Goal: Task Accomplishment & Management: Complete application form

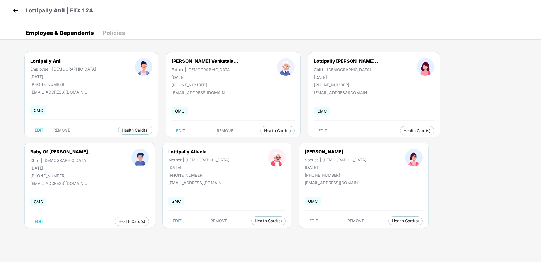
click at [103, 35] on div "Policies" at bounding box center [114, 33] width 22 height 6
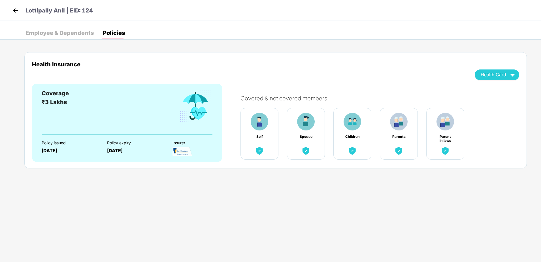
click at [9, 8] on div "Lottipally Anil | EID: 124" at bounding box center [270, 10] width 541 height 20
click at [14, 10] on img at bounding box center [15, 10] width 9 height 9
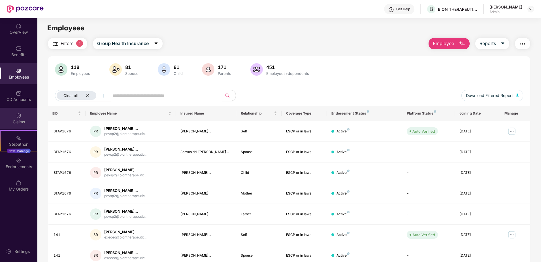
click at [22, 118] on div "Claims" at bounding box center [18, 118] width 37 height 21
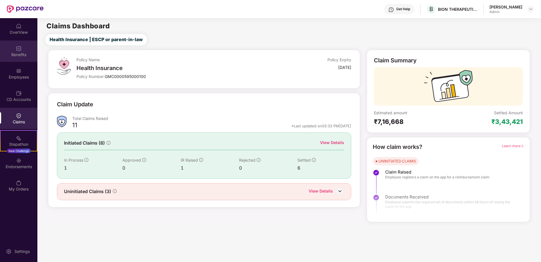
click at [22, 49] on div "Benefits" at bounding box center [18, 51] width 37 height 21
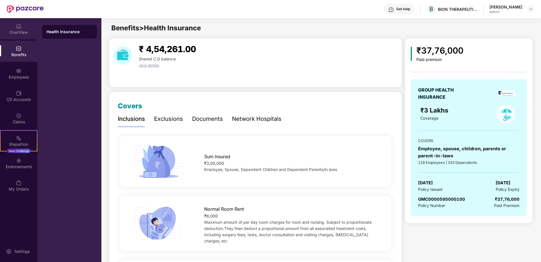
click at [20, 27] on img at bounding box center [19, 26] width 6 height 6
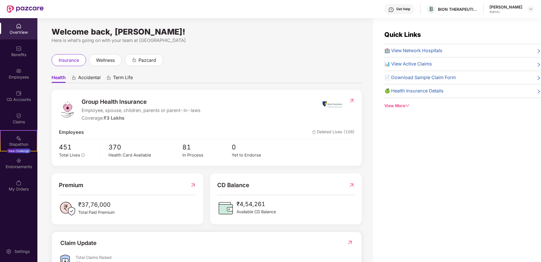
click at [416, 78] on span "📄 Download Sample Claim Form" at bounding box center [420, 77] width 71 height 7
click at [349, 131] on span "Deleted Lives (106)" at bounding box center [333, 132] width 43 height 7
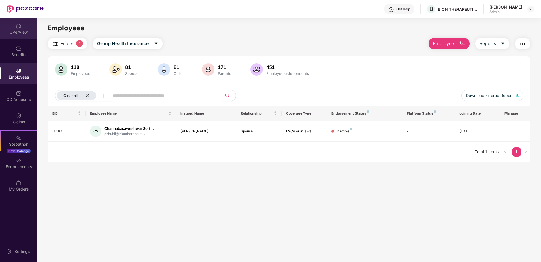
click at [22, 25] on div "OverView" at bounding box center [18, 28] width 37 height 21
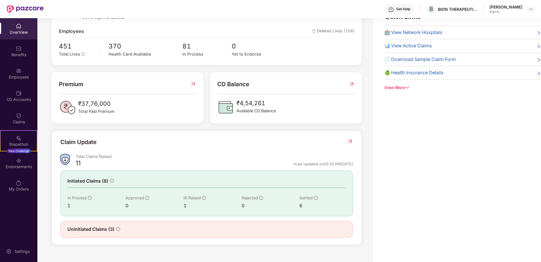
scroll to position [94, 0]
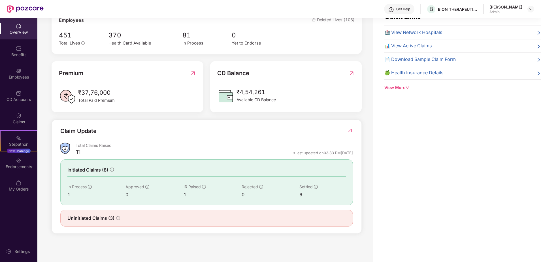
click at [349, 130] on img at bounding box center [350, 131] width 6 height 6
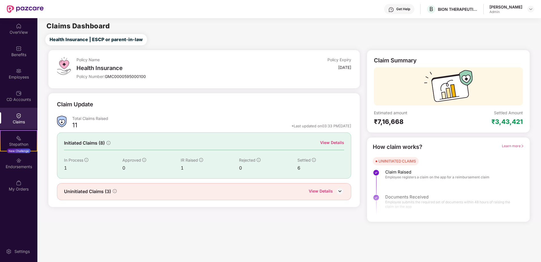
click at [328, 143] on div "View Details" at bounding box center [332, 142] width 24 height 6
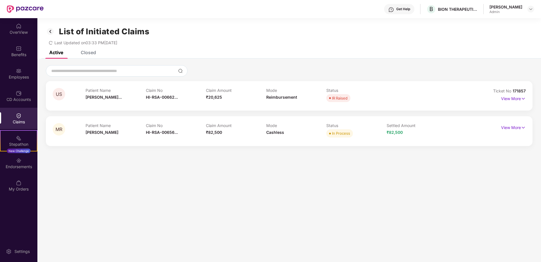
click at [91, 53] on div "Closed" at bounding box center [88, 53] width 15 height 6
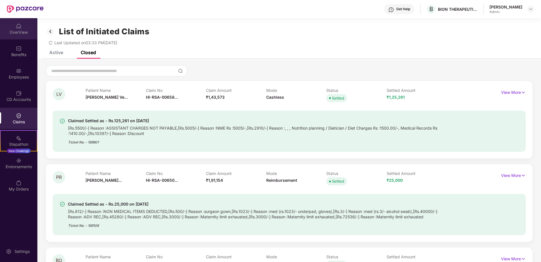
click at [26, 29] on div "OverView" at bounding box center [18, 28] width 37 height 21
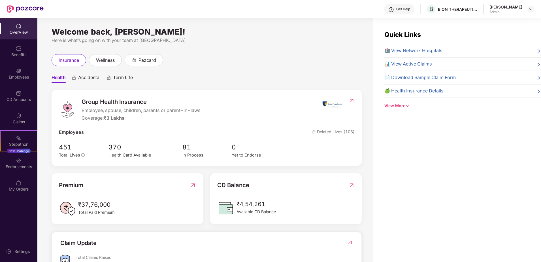
click at [430, 62] on span "📊 View Active Claims" at bounding box center [409, 63] width 48 height 7
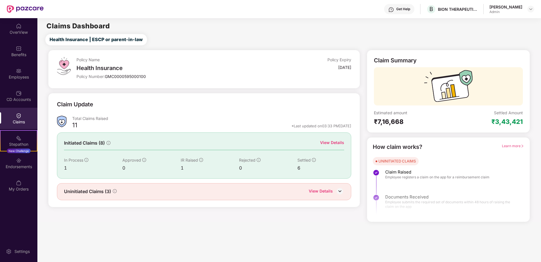
click at [327, 191] on div "View Details" at bounding box center [321, 191] width 24 height 7
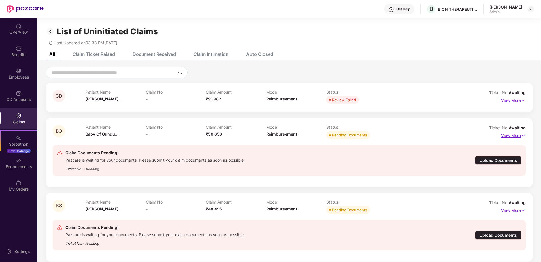
click at [515, 135] on p "View More" at bounding box center [513, 135] width 25 height 8
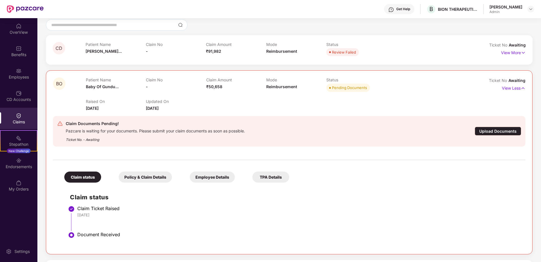
scroll to position [57, 0]
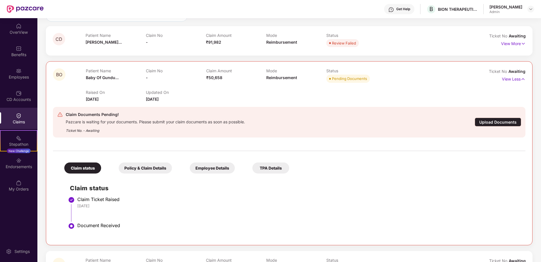
click at [496, 122] on div "Upload Documents" at bounding box center [498, 122] width 46 height 9
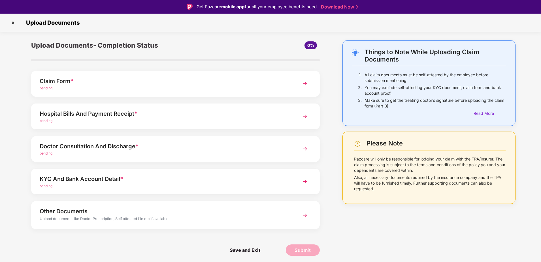
click at [217, 91] on div "Claim Form * pending" at bounding box center [175, 84] width 289 height 26
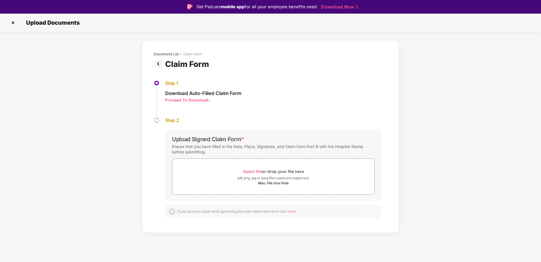
click at [12, 25] on img at bounding box center [13, 22] width 9 height 9
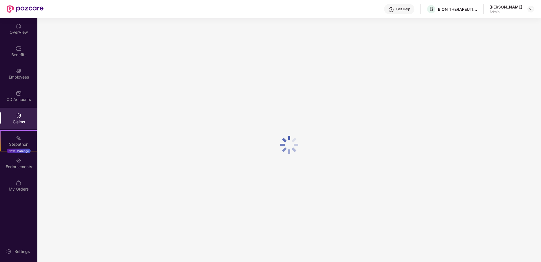
click at [396, 10] on div "Get Help" at bounding box center [403, 9] width 14 height 5
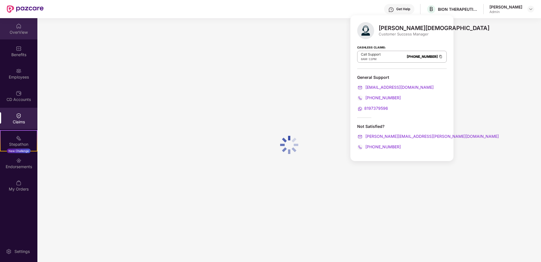
click at [20, 34] on div "OverView" at bounding box center [18, 32] width 37 height 6
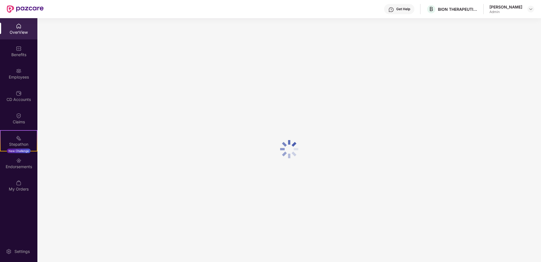
click at [20, 29] on div "OverView" at bounding box center [18, 32] width 37 height 6
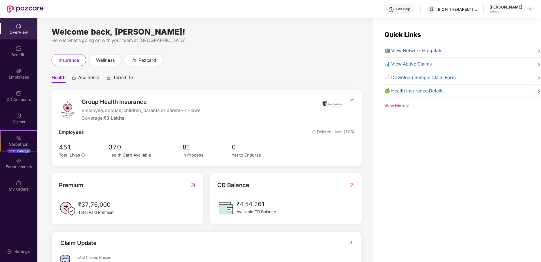
click at [416, 66] on span "📊 View Active Claims" at bounding box center [409, 63] width 48 height 7
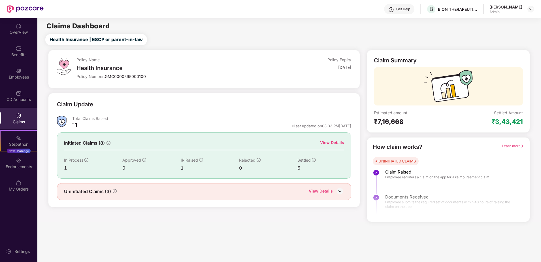
click at [220, 192] on div "Uninitiated Claims (3) View Details" at bounding box center [204, 191] width 281 height 7
click at [332, 191] on div "View Details" at bounding box center [321, 191] width 24 height 7
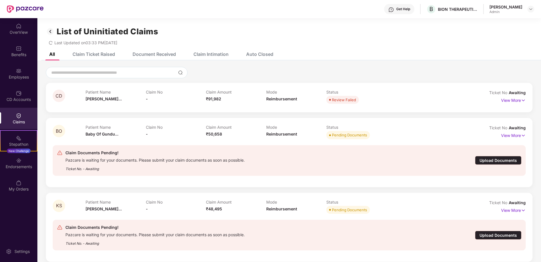
click at [492, 160] on div "Upload Documents" at bounding box center [498, 160] width 46 height 9
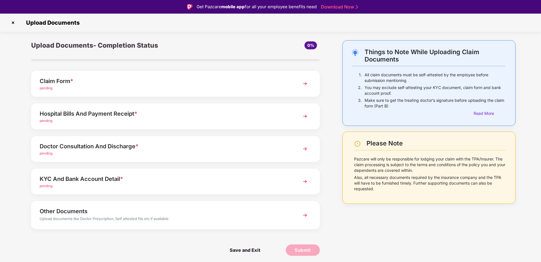
click at [279, 86] on div "pending" at bounding box center [164, 88] width 249 height 5
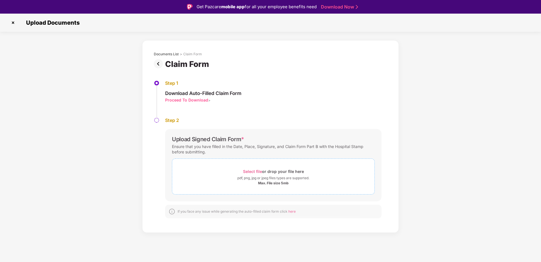
click at [255, 171] on span "Select file" at bounding box center [252, 171] width 19 height 5
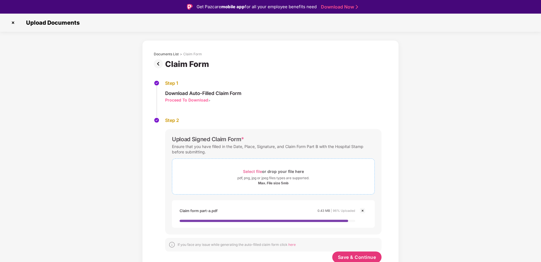
click at [252, 172] on span "Select file" at bounding box center [252, 171] width 19 height 5
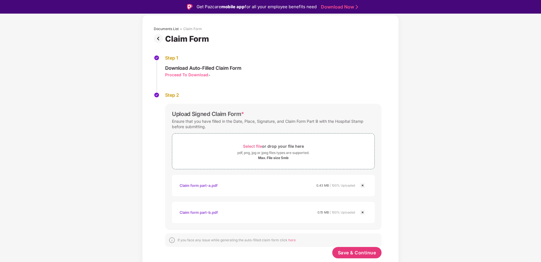
scroll to position [25, 0]
click at [353, 250] on span "Save & Continue" at bounding box center [357, 252] width 38 height 6
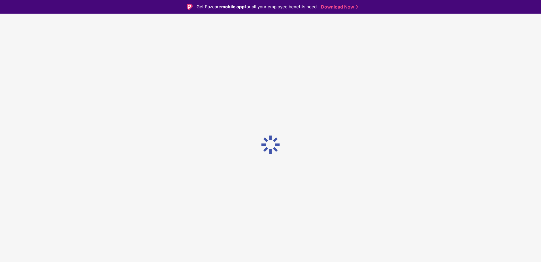
scroll to position [0, 0]
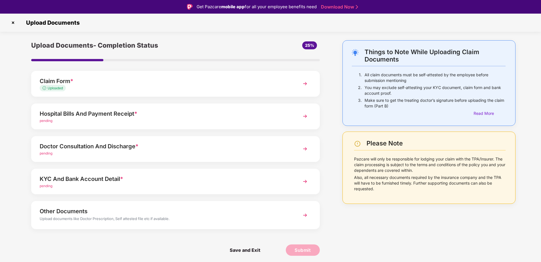
click at [241, 117] on div "Hospital Bills And Payment Receipt *" at bounding box center [164, 113] width 249 height 9
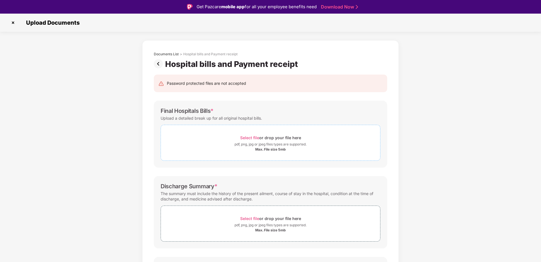
click at [251, 138] on span "Select file" at bounding box center [249, 137] width 19 height 5
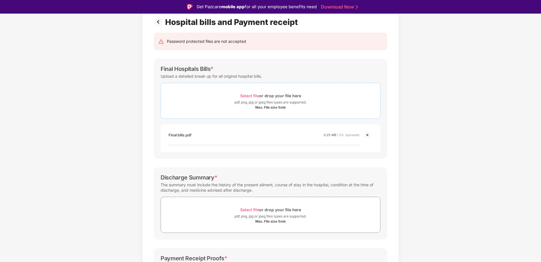
scroll to position [57, 0]
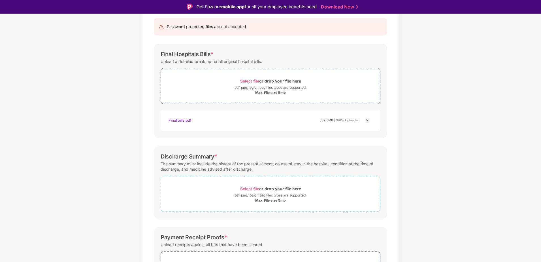
click at [250, 188] on span "Select file" at bounding box center [249, 188] width 19 height 5
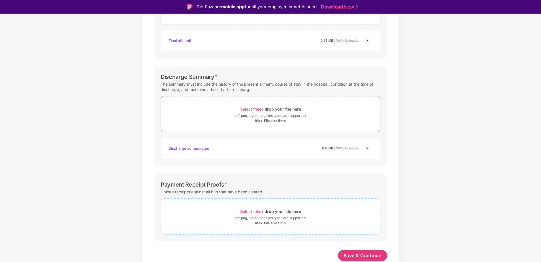
scroll to position [136, 0]
click at [246, 210] on span "Select file" at bounding box center [249, 211] width 19 height 5
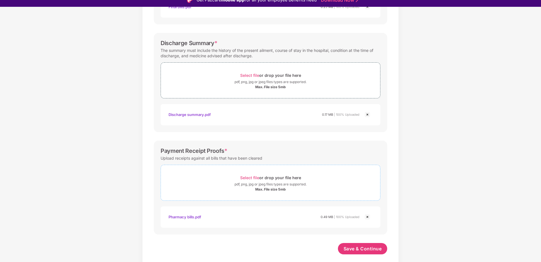
scroll to position [14, 0]
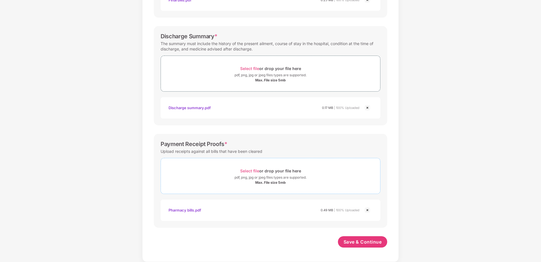
click at [255, 170] on span "Select file" at bounding box center [249, 170] width 19 height 5
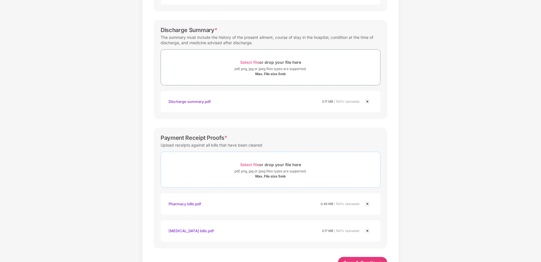
click at [253, 165] on span "Select file" at bounding box center [249, 164] width 19 height 5
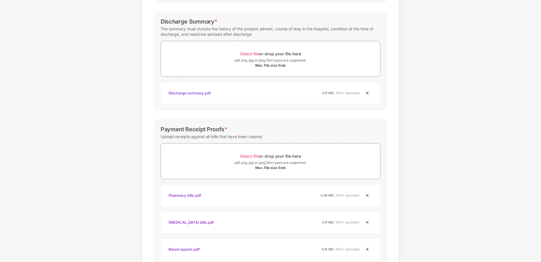
scroll to position [244, 0]
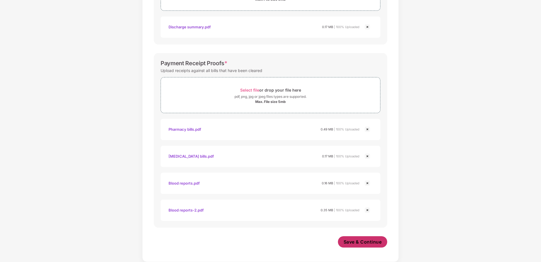
click at [347, 242] on span "Save & Continue" at bounding box center [363, 242] width 38 height 6
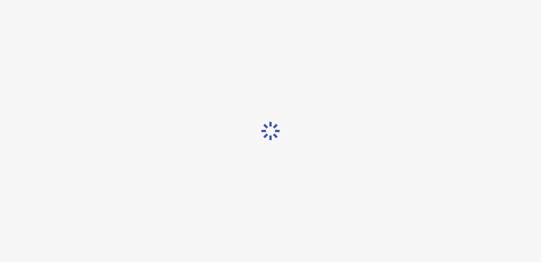
scroll to position [0, 0]
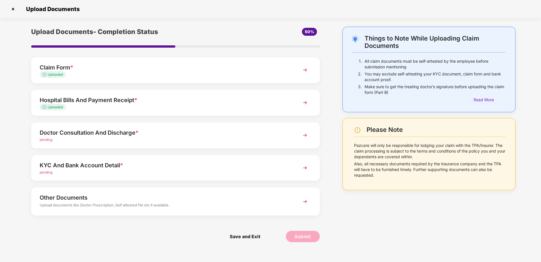
click at [182, 132] on div "Doctor Consultation And Discharge *" at bounding box center [164, 132] width 249 height 9
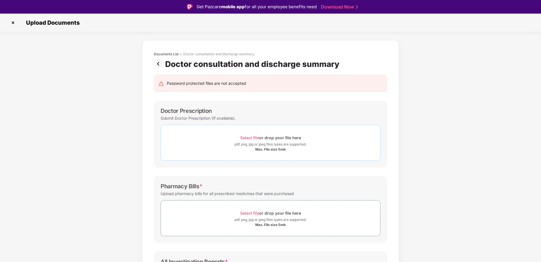
click at [252, 136] on span "Select file" at bounding box center [249, 137] width 19 height 5
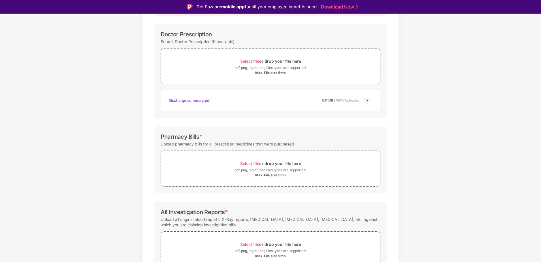
scroll to position [85, 0]
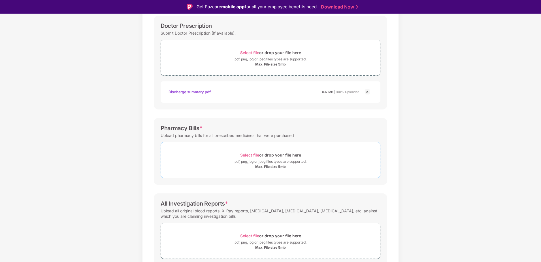
click at [249, 156] on span "Select file" at bounding box center [249, 154] width 19 height 5
click at [249, 154] on span "Select file" at bounding box center [249, 154] width 19 height 5
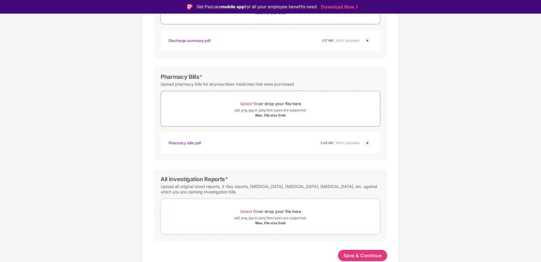
click at [251, 210] on span "Select file" at bounding box center [249, 211] width 19 height 5
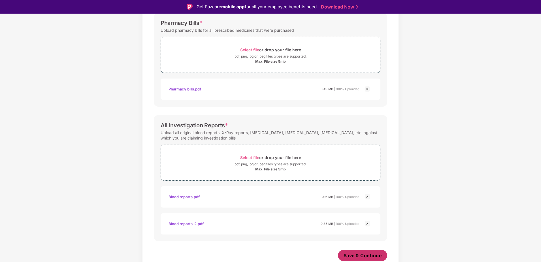
scroll to position [190, 0]
click at [360, 254] on span "Save & Continue" at bounding box center [363, 255] width 38 height 6
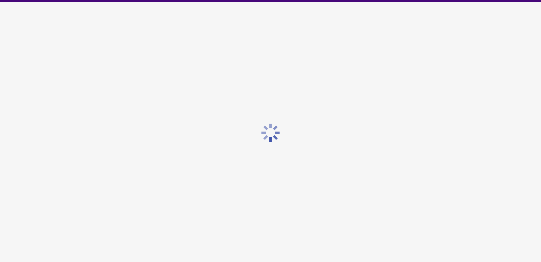
scroll to position [0, 0]
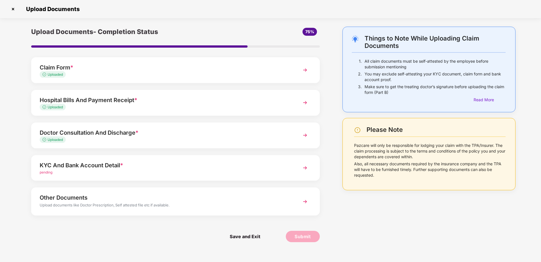
click at [141, 167] on div "KYC And Bank Account Detail *" at bounding box center [164, 165] width 249 height 9
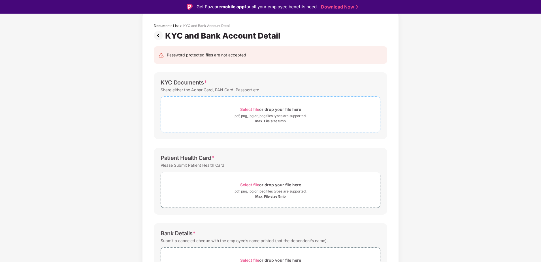
scroll to position [57, 0]
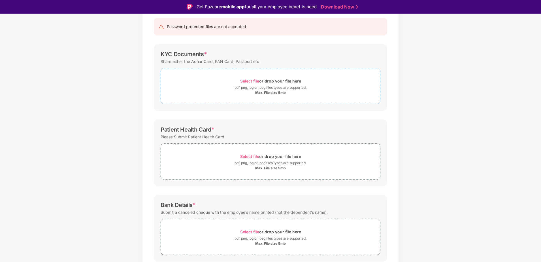
click at [253, 82] on span "Select file" at bounding box center [249, 80] width 19 height 5
click at [249, 80] on span "Select file" at bounding box center [249, 80] width 19 height 5
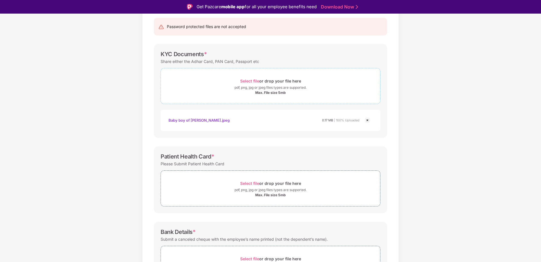
click at [250, 80] on span "Select file" at bounding box center [249, 80] width 19 height 5
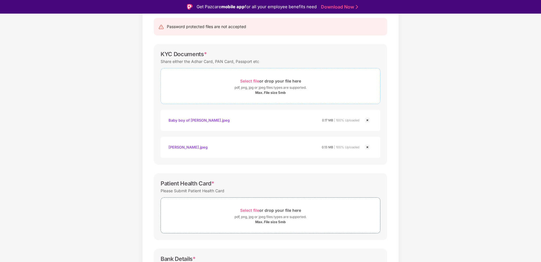
click at [249, 81] on span "Select file" at bounding box center [249, 80] width 19 height 5
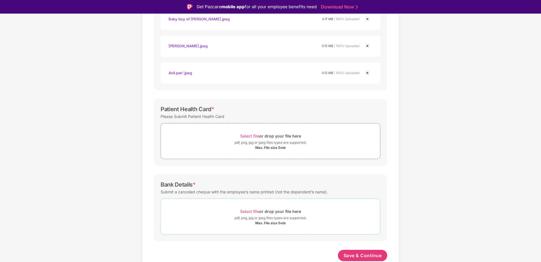
scroll to position [158, 0]
click at [250, 211] on span "Select file" at bounding box center [249, 211] width 19 height 5
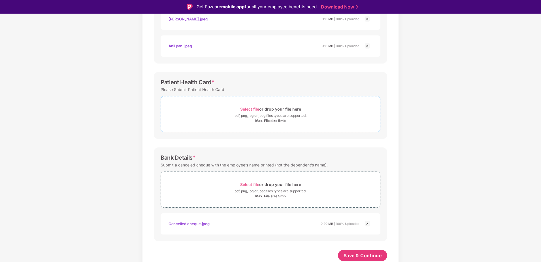
click at [253, 108] on span "Select file" at bounding box center [249, 109] width 19 height 5
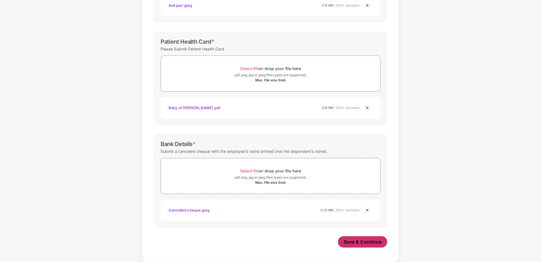
scroll to position [212, 0]
click at [363, 242] on span "Save & Continue" at bounding box center [363, 242] width 38 height 6
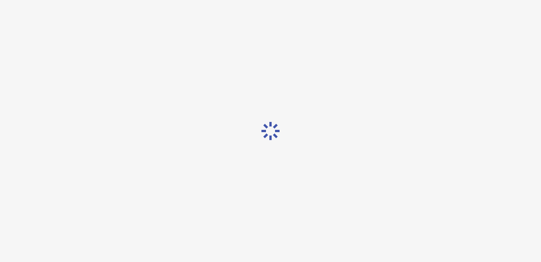
scroll to position [0, 0]
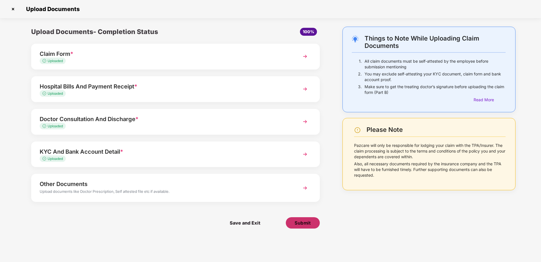
click at [310, 222] on span "Submit" at bounding box center [303, 223] width 16 height 6
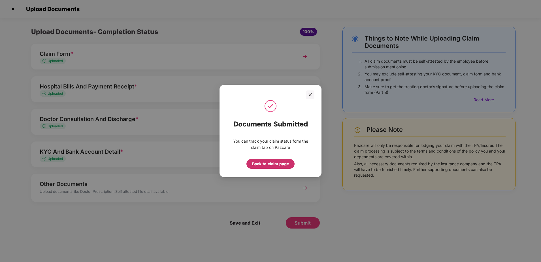
click at [275, 167] on div "Back to claim page" at bounding box center [271, 164] width 48 height 10
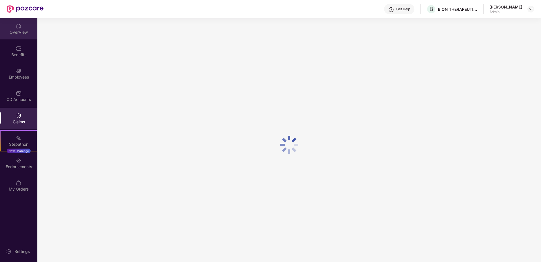
click at [18, 37] on div "OverView" at bounding box center [18, 28] width 37 height 21
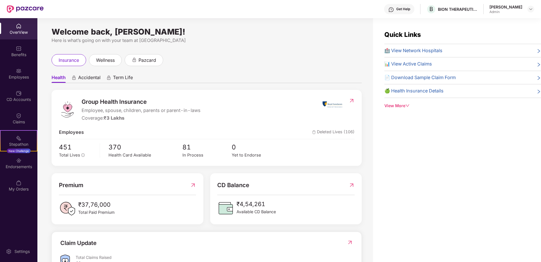
click at [419, 65] on span "📊 View Active Claims" at bounding box center [409, 63] width 48 height 7
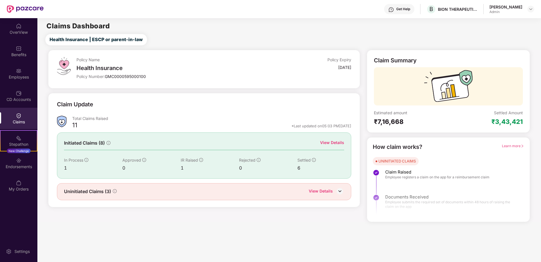
click at [142, 190] on div "Uninitiated Claims (3) View Details" at bounding box center [204, 191] width 281 height 7
click at [326, 190] on div "View Details" at bounding box center [321, 191] width 24 height 7
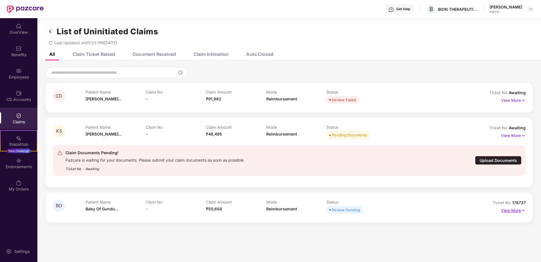
click at [519, 209] on p "View More" at bounding box center [513, 210] width 25 height 8
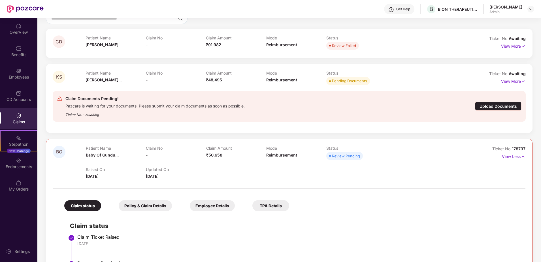
scroll to position [107, 0]
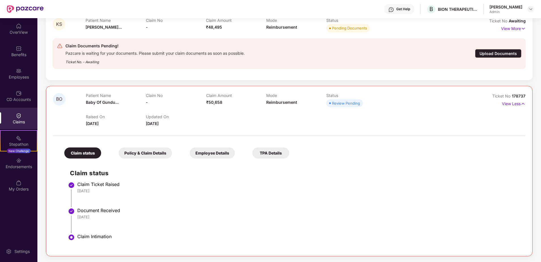
click at [146, 153] on div "Policy & Claim Details" at bounding box center [145, 152] width 53 height 11
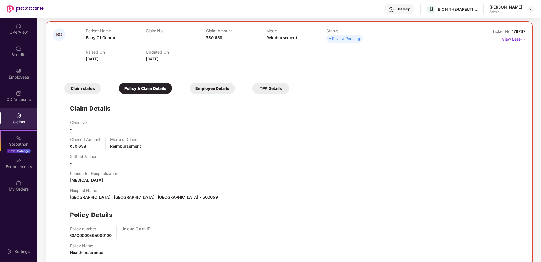
scroll to position [182, 0]
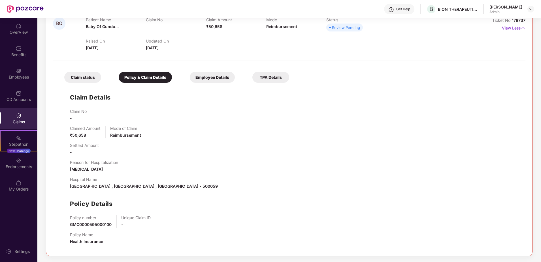
click at [211, 77] on div "Employee Details" at bounding box center [212, 77] width 45 height 11
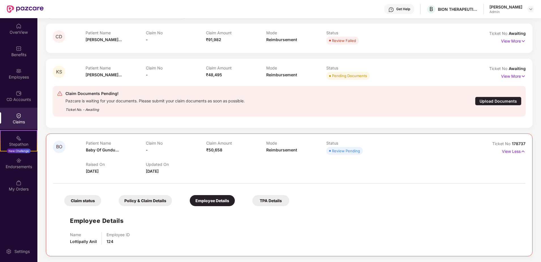
click at [277, 202] on div "TPA Details" at bounding box center [270, 200] width 37 height 11
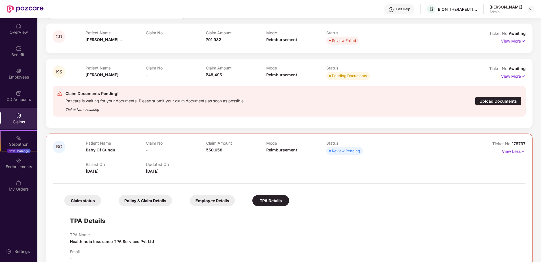
scroll to position [72, 0]
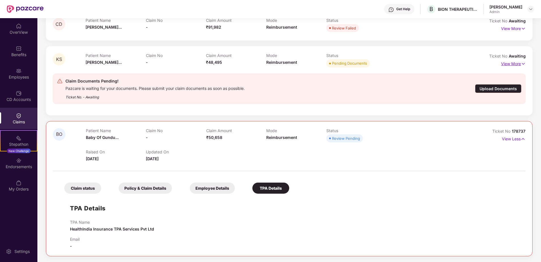
click at [517, 64] on p "View More" at bounding box center [513, 63] width 25 height 8
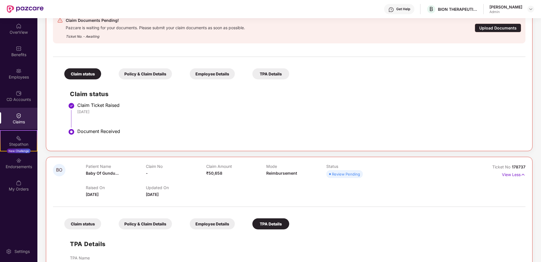
scroll to position [186, 0]
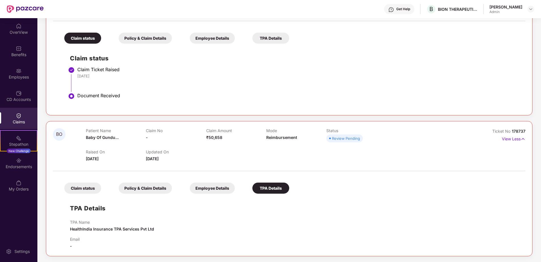
click at [160, 40] on div "Policy & Claim Details" at bounding box center [145, 38] width 53 height 11
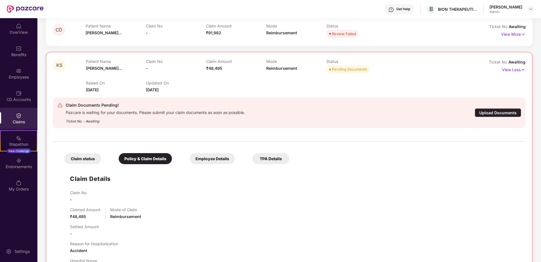
scroll to position [61, 0]
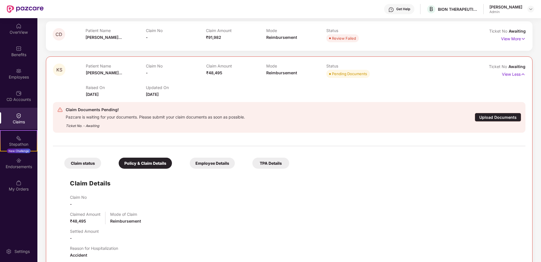
click at [215, 162] on div "Employee Details" at bounding box center [212, 163] width 45 height 11
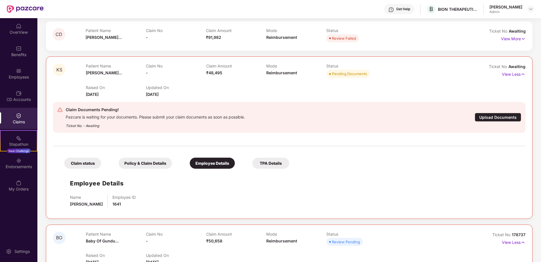
click at [271, 164] on div "TPA Details" at bounding box center [270, 163] width 37 height 11
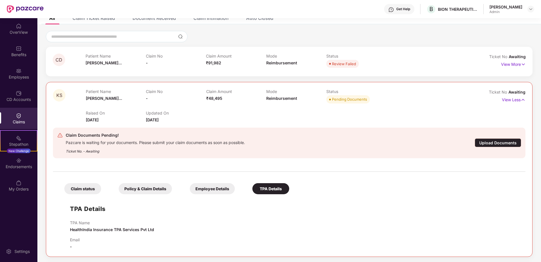
scroll to position [0, 0]
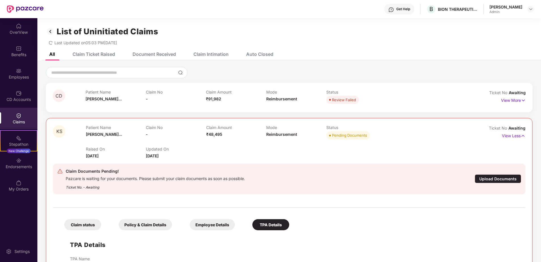
click at [218, 56] on div "Claim Intimation" at bounding box center [211, 54] width 35 height 6
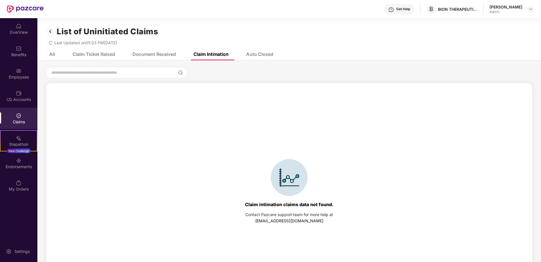
click at [250, 54] on div "Auto Closed" at bounding box center [259, 54] width 27 height 6
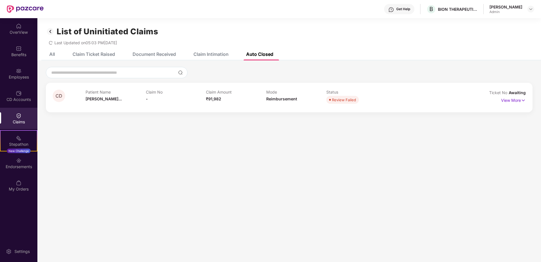
click at [166, 52] on div "Document Received" at bounding box center [154, 54] width 43 height 6
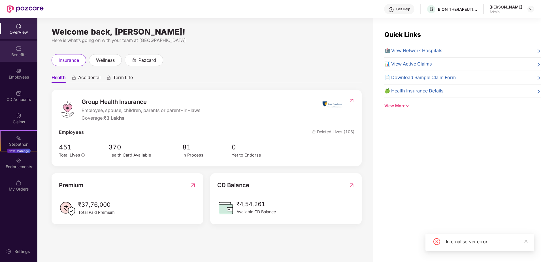
click at [16, 46] on img at bounding box center [19, 49] width 6 height 6
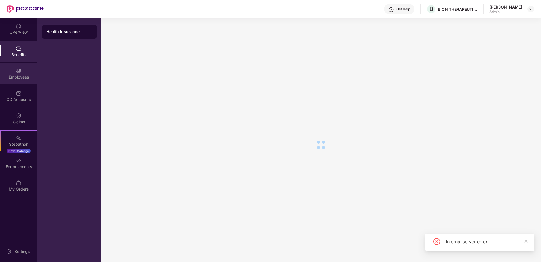
click at [18, 68] on img at bounding box center [19, 71] width 6 height 6
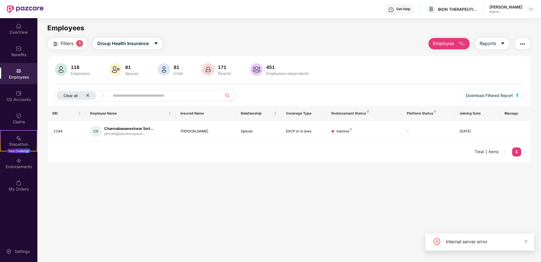
click at [89, 95] on icon "close" at bounding box center [88, 96] width 4 height 4
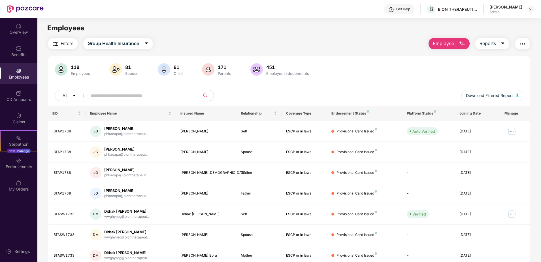
click at [111, 99] on input "text" at bounding box center [142, 95] width 102 height 9
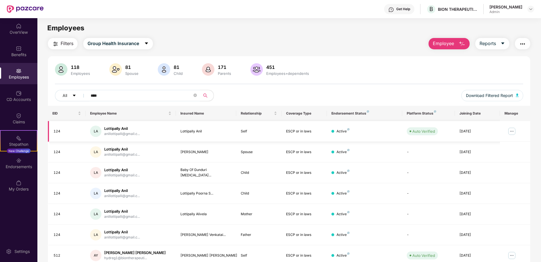
type input "****"
click at [515, 131] on img at bounding box center [512, 131] width 9 height 9
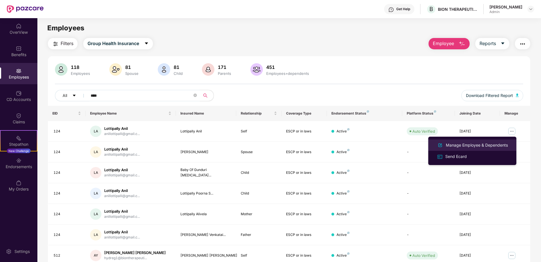
click at [494, 143] on div "Manage Employee & Dependents" at bounding box center [477, 145] width 64 height 6
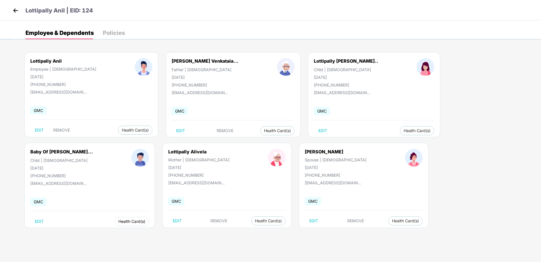
click at [145, 220] on span "Health Card(s)" at bounding box center [131, 221] width 27 height 3
click at [489, 143] on img at bounding box center [486, 142] width 6 height 6
